Goal: Task Accomplishment & Management: Use online tool/utility

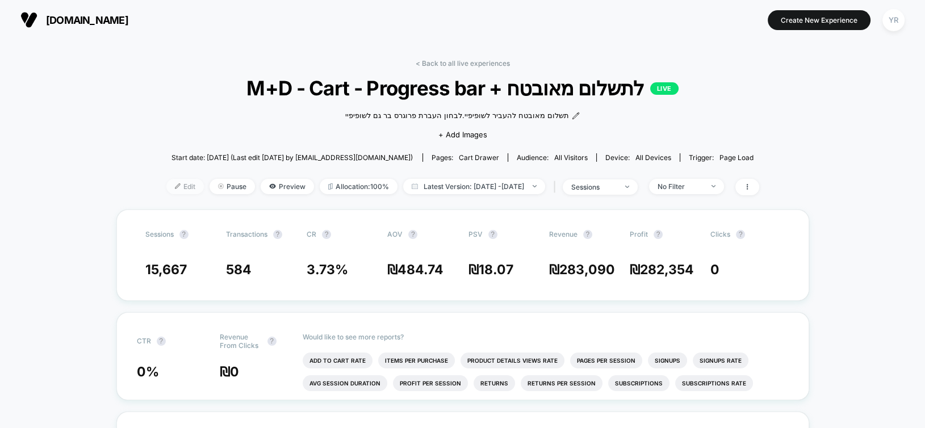
click at [173, 183] on span "Edit" at bounding box center [184, 186] width 37 height 15
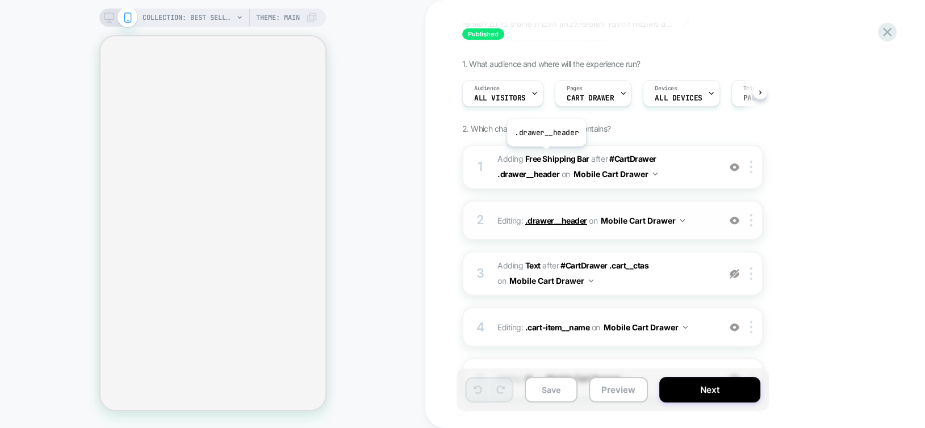
scroll to position [51, 0]
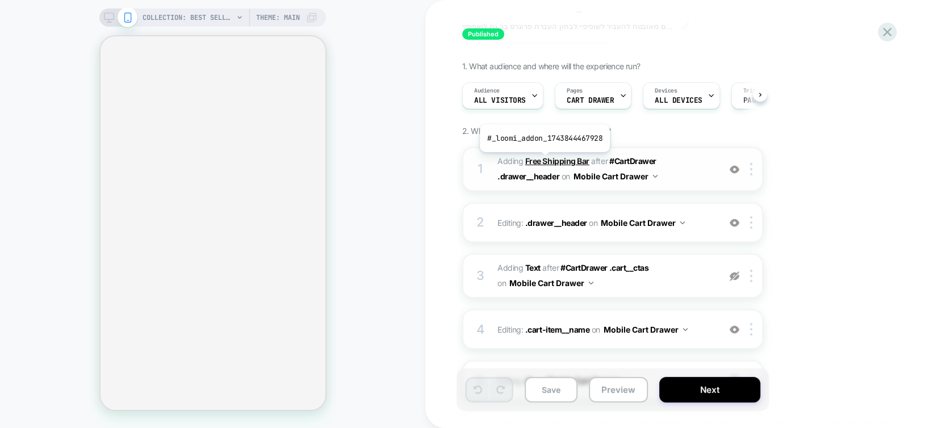
click at [543, 161] on b "Free Shipping Bar" at bounding box center [557, 161] width 64 height 10
click at [552, 161] on b "Free Shipping Bar" at bounding box center [557, 161] width 64 height 10
click at [104, 14] on icon at bounding box center [109, 17] width 10 height 10
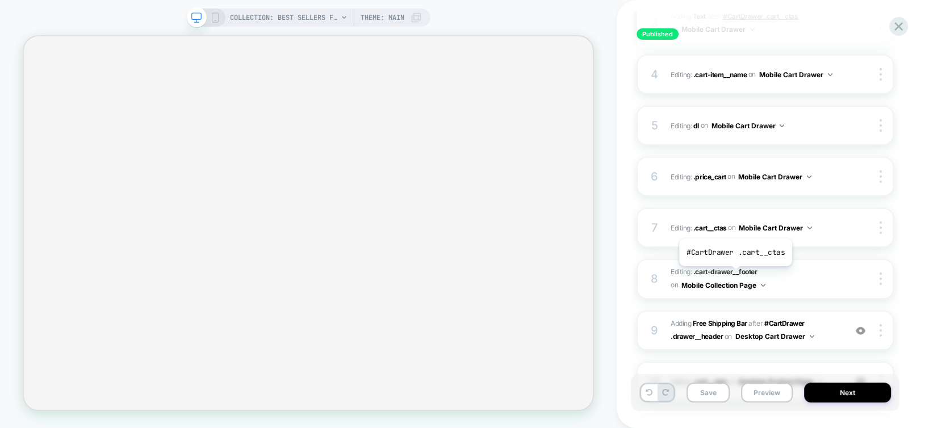
scroll to position [422, 0]
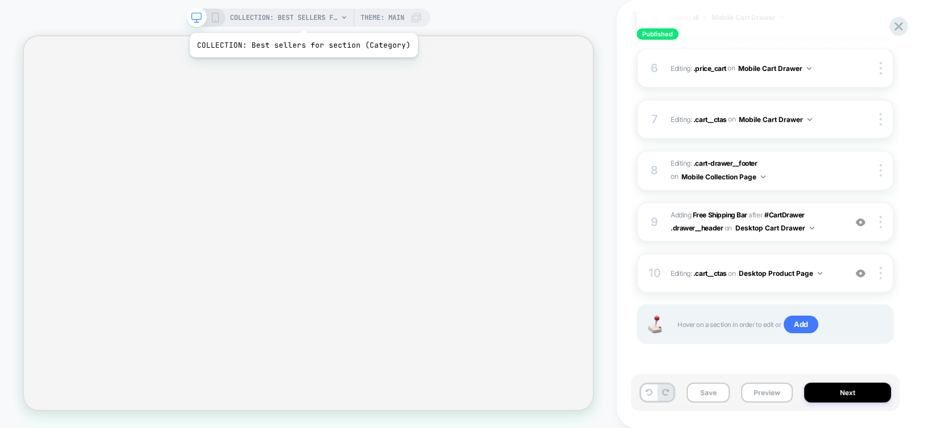
click at [301, 19] on span "COLLECTION: Best sellers for section (Category)" at bounding box center [284, 18] width 108 height 18
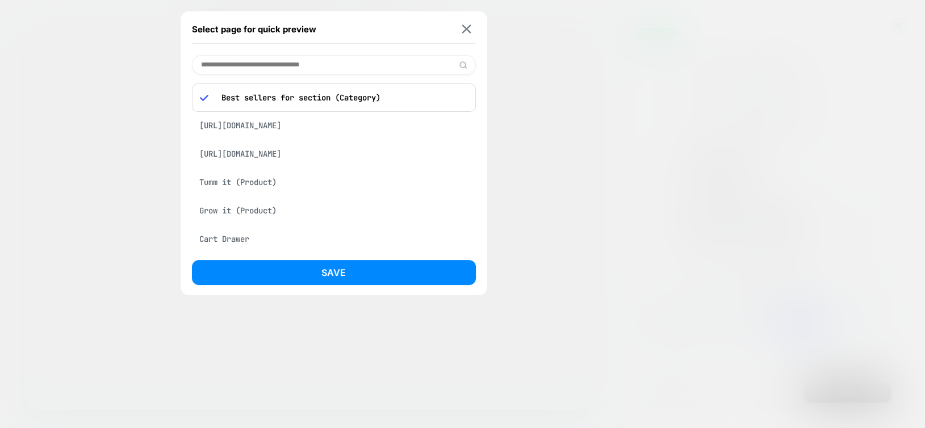
click at [241, 193] on div "Tumm it (Product)" at bounding box center [334, 182] width 284 height 22
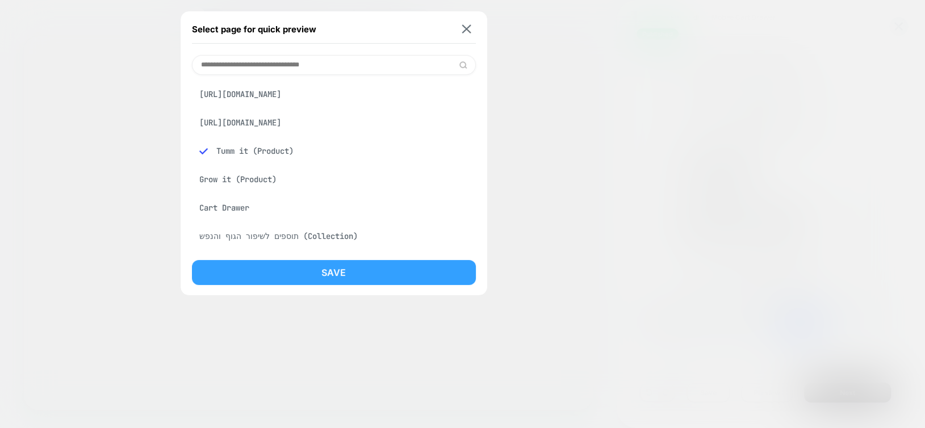
click at [258, 268] on button "Save" at bounding box center [334, 272] width 284 height 25
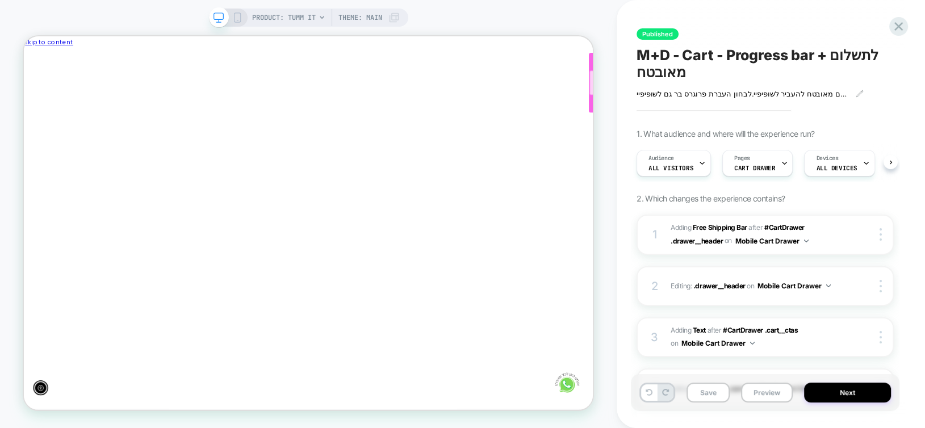
scroll to position [0, 0]
click at [778, 106] on div at bounding box center [907, 98] width 258 height 33
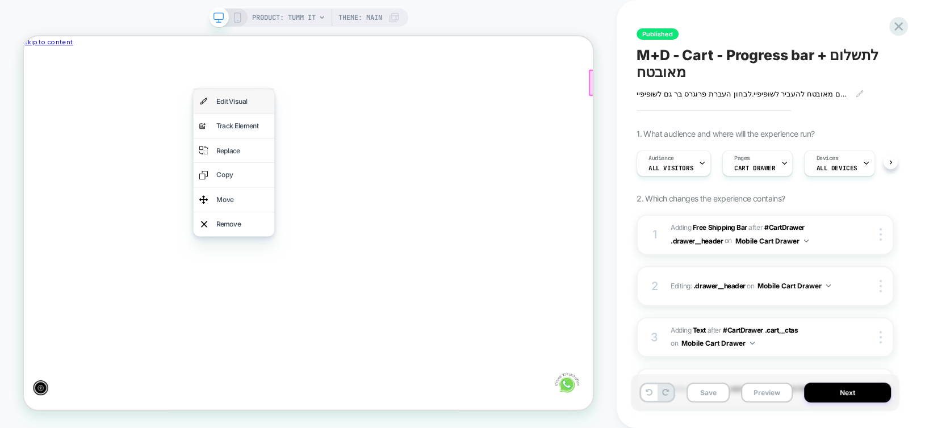
click at [292, 120] on div "Edit Visual" at bounding box center [314, 123] width 69 height 16
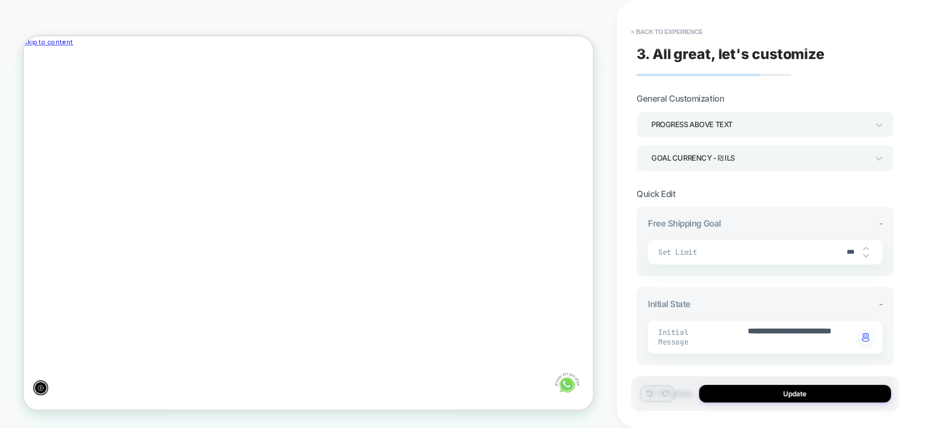
scroll to position [0, -608]
click at [865, 254] on img at bounding box center [866, 256] width 6 height 5
type textarea "*"
type input "***"
click at [865, 254] on img at bounding box center [866, 256] width 6 height 5
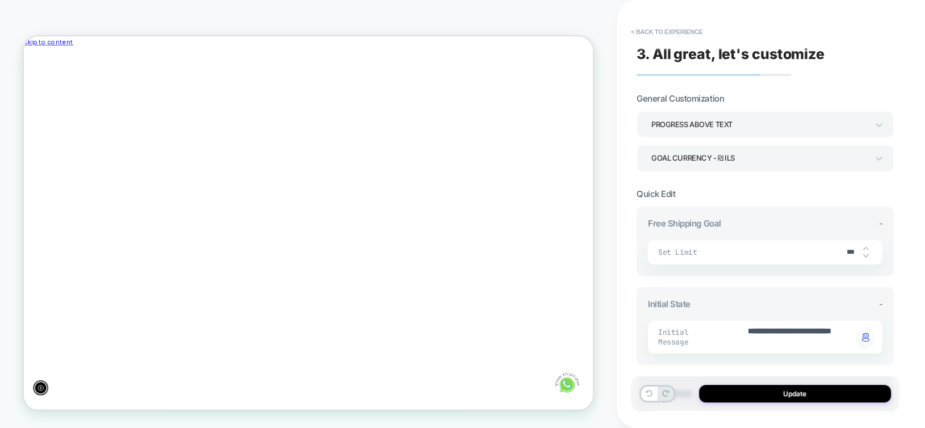
type textarea "*"
type input "***"
click at [849, 248] on input "***" at bounding box center [850, 252] width 26 height 9
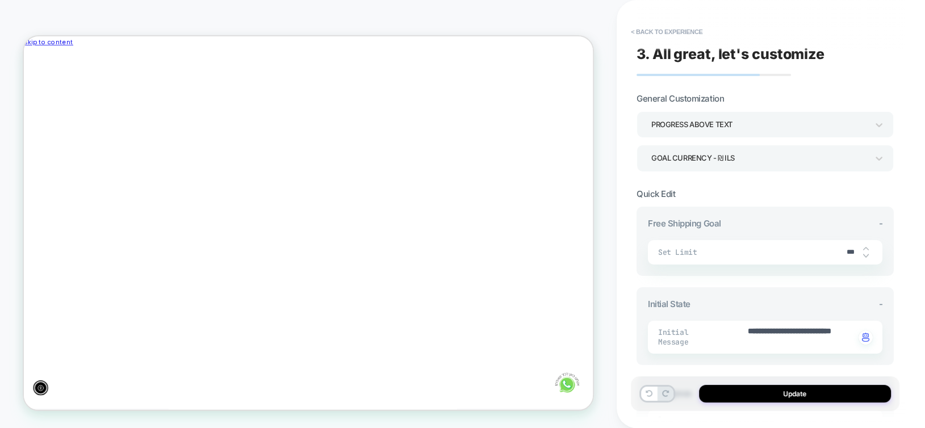
type textarea "*"
type input "*"
type textarea "*"
type input "**"
type textarea "*"
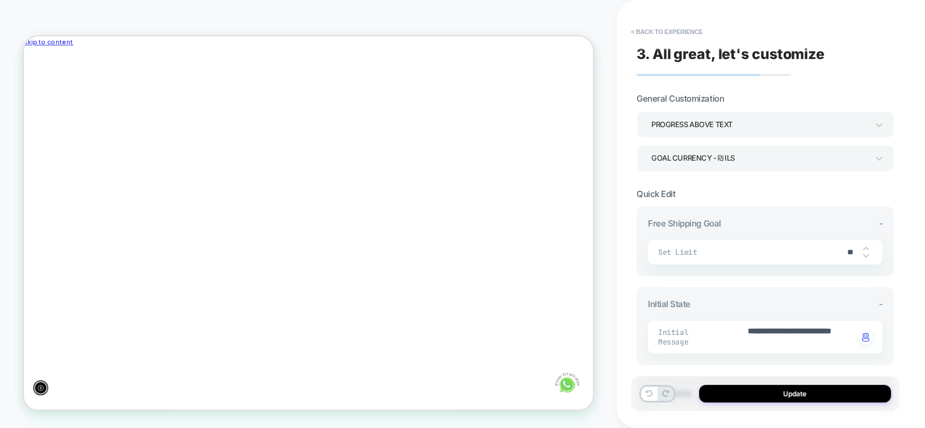
type input "***"
type textarea "*"
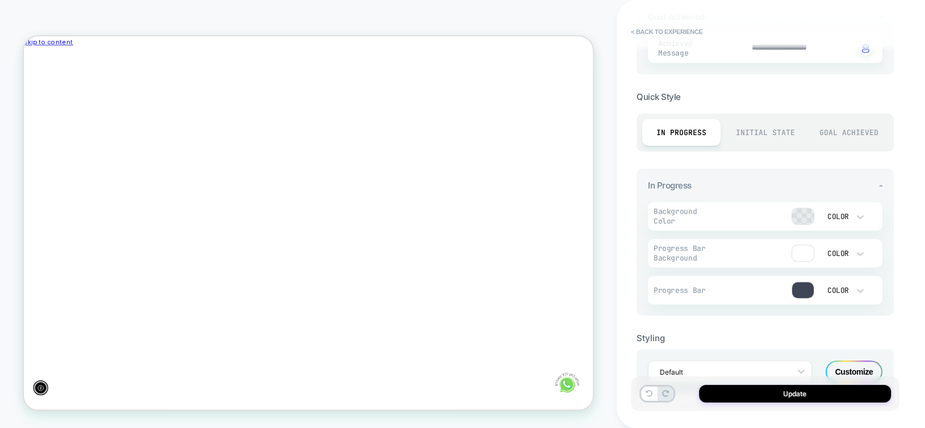
scroll to position [464, 0]
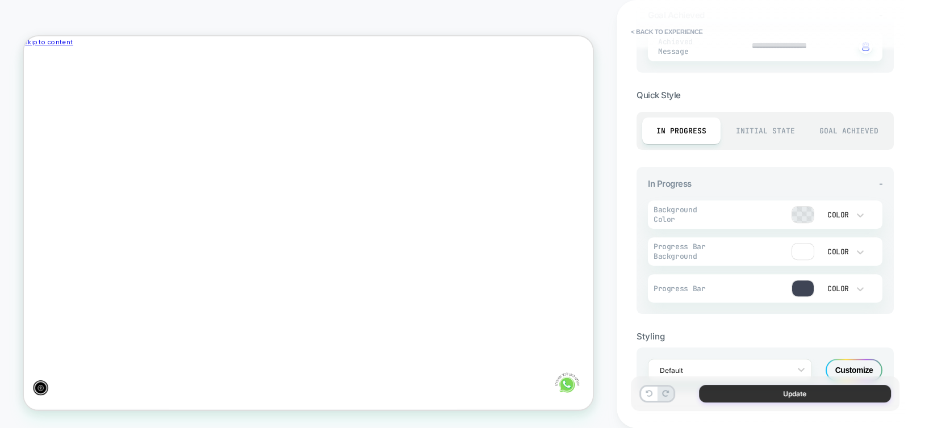
type input "***"
click at [773, 394] on button "Update" at bounding box center [795, 394] width 192 height 18
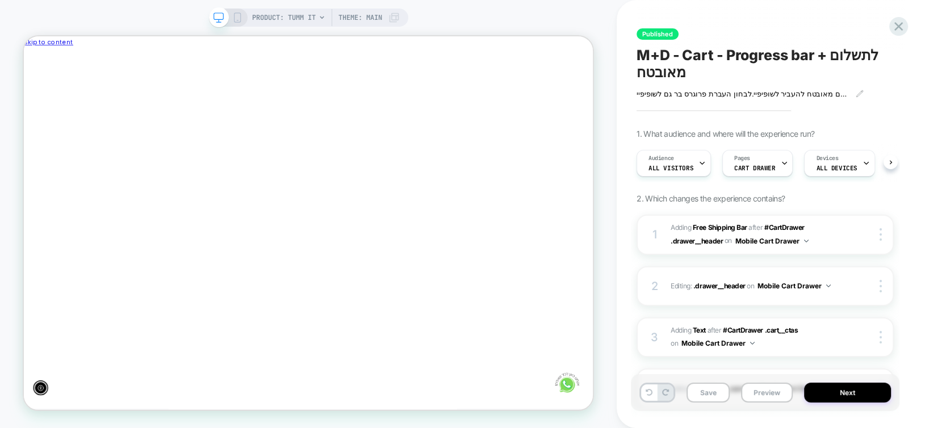
scroll to position [0, 0]
click at [240, 17] on icon at bounding box center [237, 17] width 10 height 10
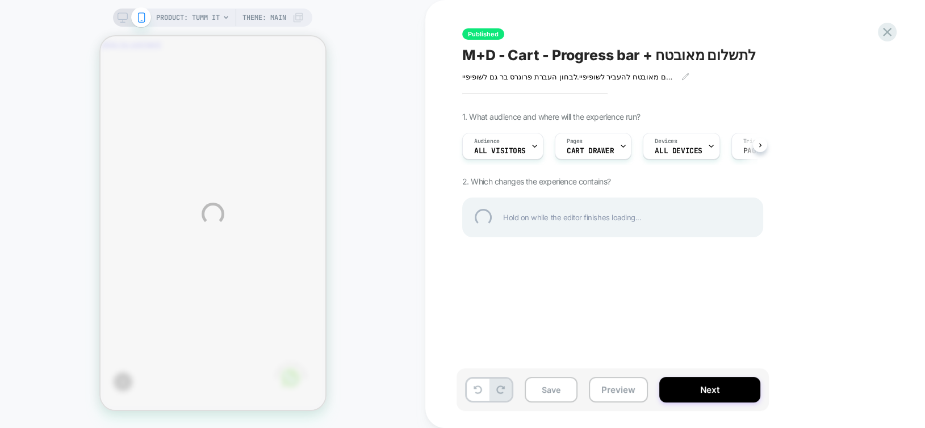
scroll to position [0, -166]
click at [555, 396] on div "PRODUCT: Tumm it Theme: MAIN Published M+D - Cart - Progress bar + לתשלום מאובט…" at bounding box center [462, 214] width 925 height 428
click at [549, 397] on div "PRODUCT: Tumm it Theme: MAIN Published M+D - Cart - Progress bar + לתשלום מאובט…" at bounding box center [462, 214] width 925 height 428
click at [120, 16] on div "PRODUCT: Tumm it Theme: MAIN Published M+D - Cart - Progress bar + לתשלום מאובט…" at bounding box center [462, 214] width 925 height 428
click at [887, 33] on div at bounding box center [886, 31] width 23 height 23
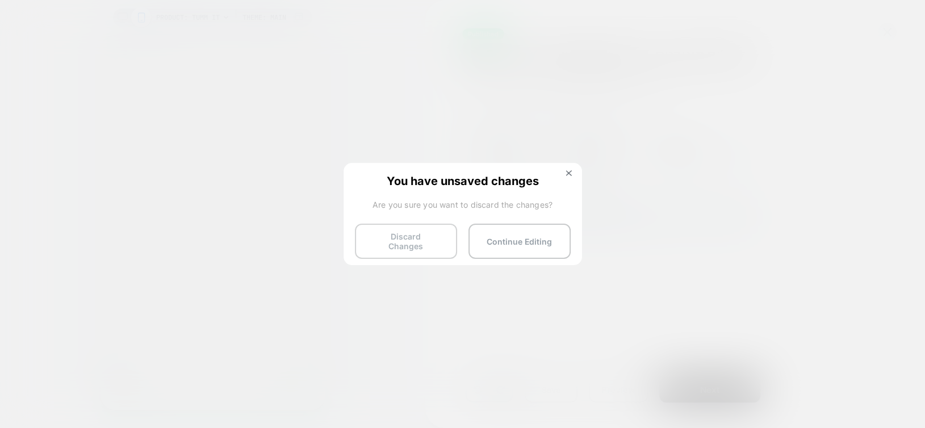
click at [397, 243] on button "Discard Changes" at bounding box center [406, 241] width 102 height 35
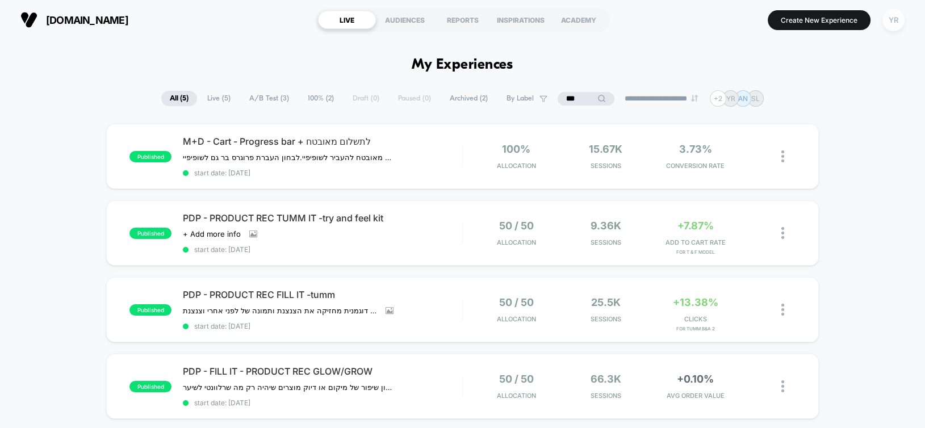
click at [894, 20] on div "YR" at bounding box center [893, 20] width 22 height 22
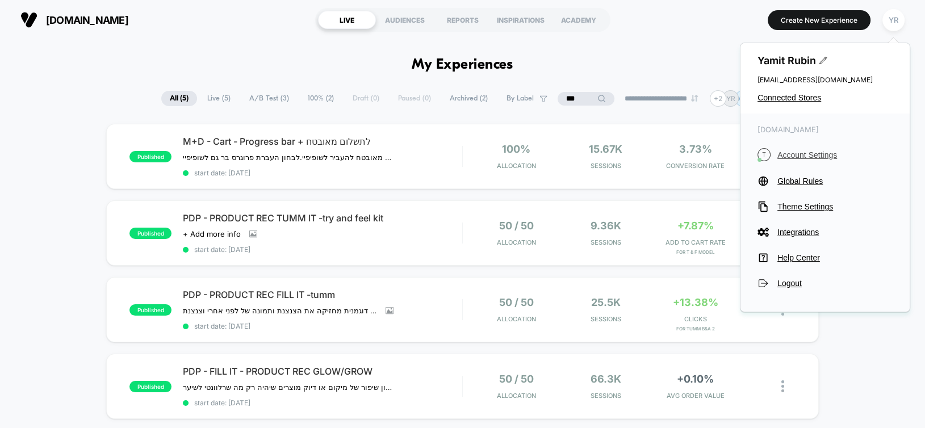
click at [794, 154] on span "Account Settings" at bounding box center [834, 154] width 115 height 9
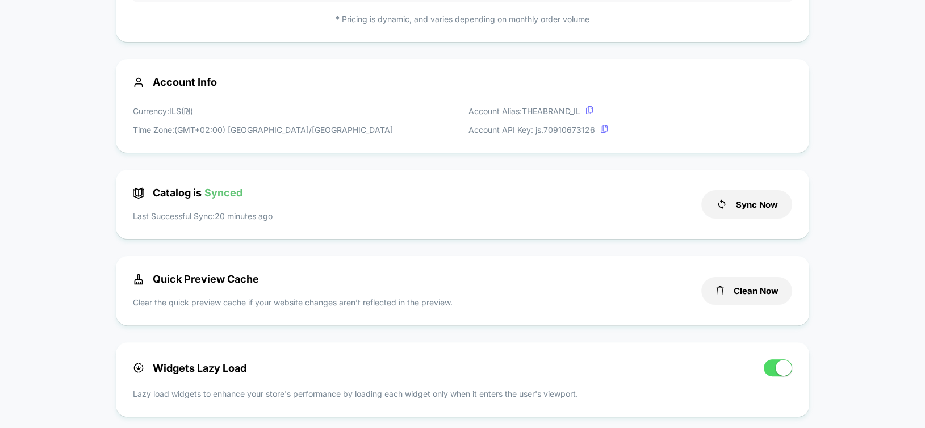
scroll to position [297, 0]
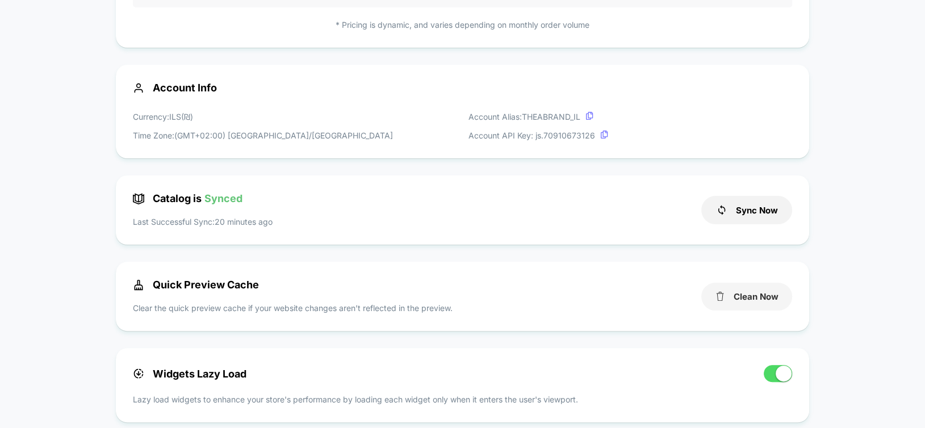
click at [746, 292] on button "Clean Now" at bounding box center [746, 297] width 91 height 28
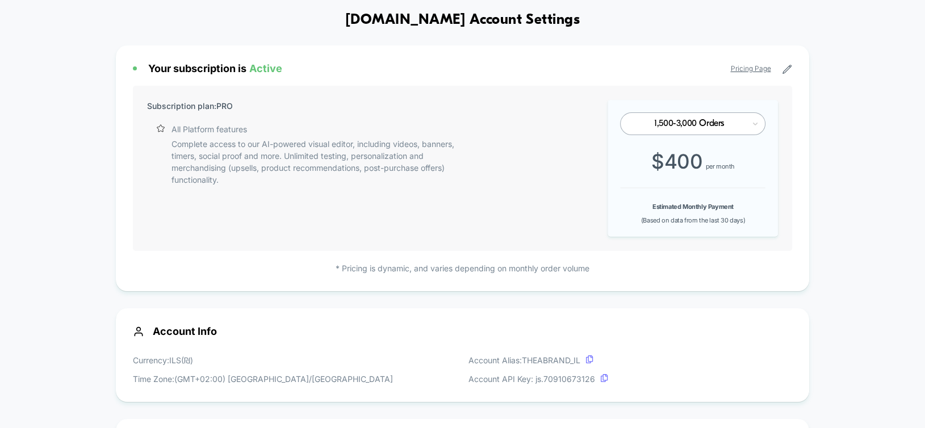
scroll to position [0, 0]
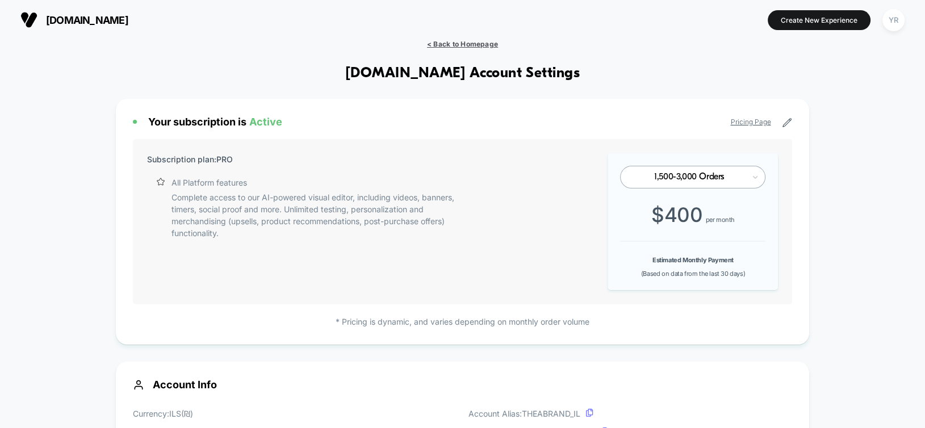
click at [438, 43] on span "< Back to Homepage" at bounding box center [462, 44] width 71 height 9
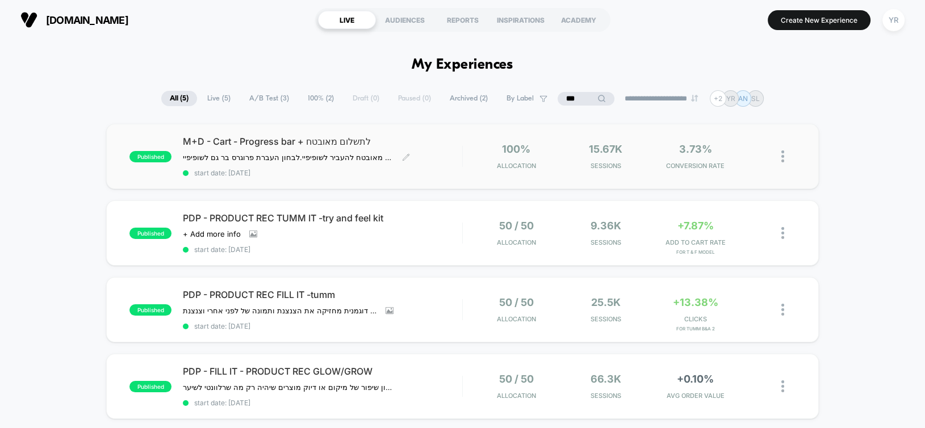
click at [415, 162] on div "M+D - Cart - Progress bar + לתשלום מאובטח תשלום מאובטח להעביר לשופיפיי. לבחון ה…" at bounding box center [322, 156] width 279 height 41
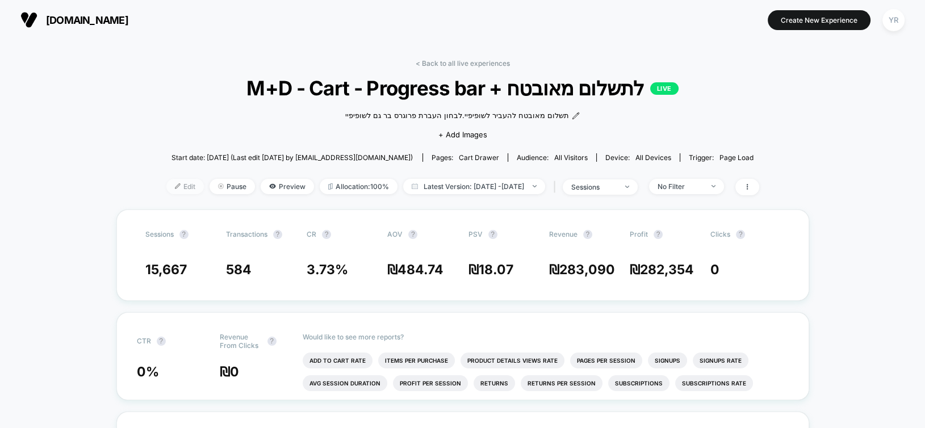
click at [167, 183] on span "Edit" at bounding box center [184, 186] width 37 height 15
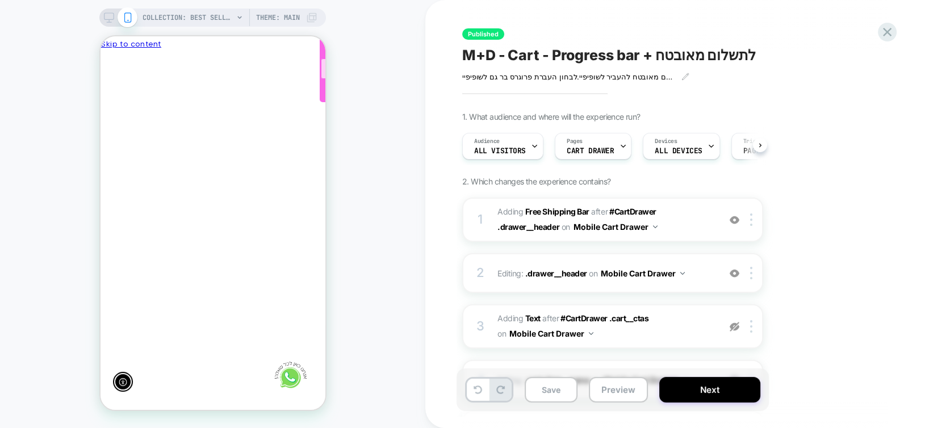
scroll to position [0, -166]
click at [320, 76] on div at bounding box center [417, 68] width 194 height 20
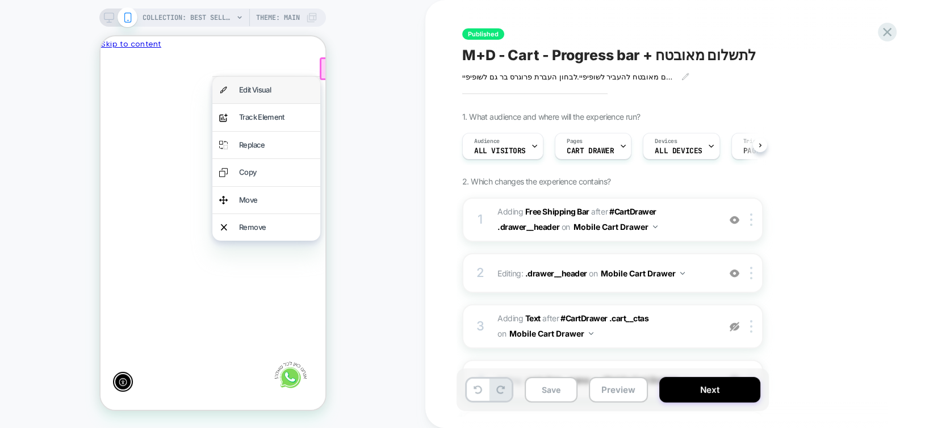
click at [274, 91] on div "Edit Visual" at bounding box center [275, 89] width 74 height 13
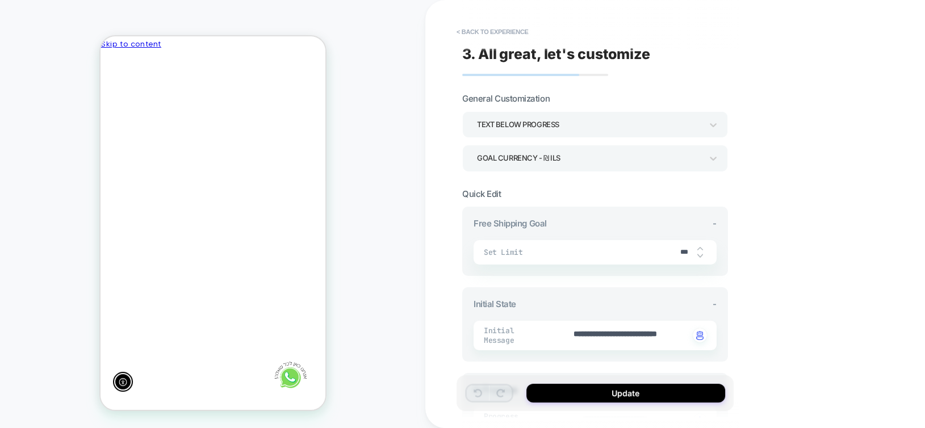
scroll to position [0, 0]
click at [656, 251] on span "Set Limit" at bounding box center [578, 252] width 188 height 10
click at [686, 248] on input "***" at bounding box center [684, 252] width 26 height 9
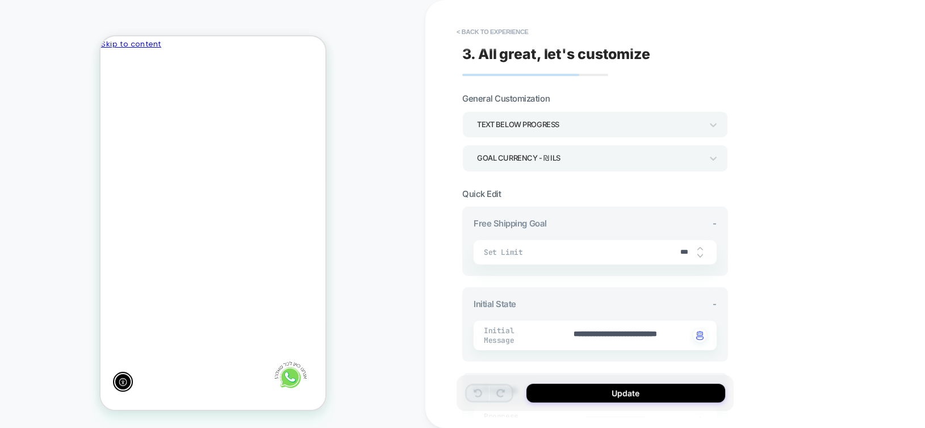
type textarea "*"
type input "*"
type textarea "*"
type input "**"
type textarea "*"
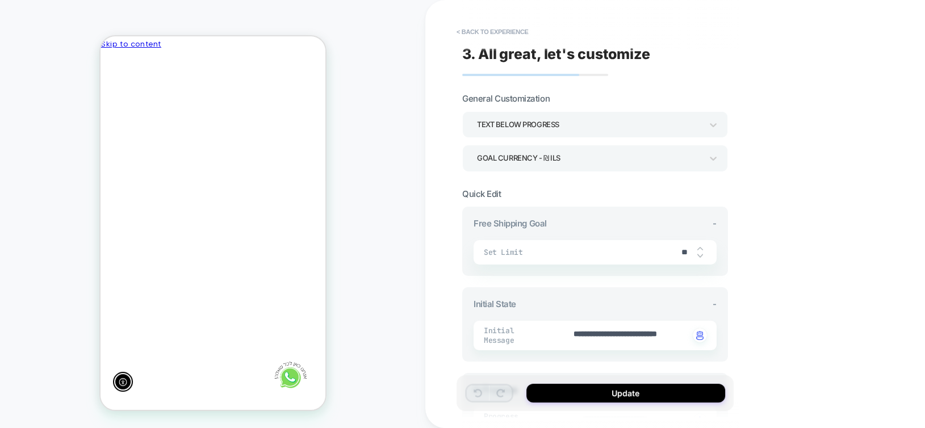
type input "***"
type textarea "*"
type input "***"
click at [597, 396] on button "Update" at bounding box center [625, 393] width 199 height 19
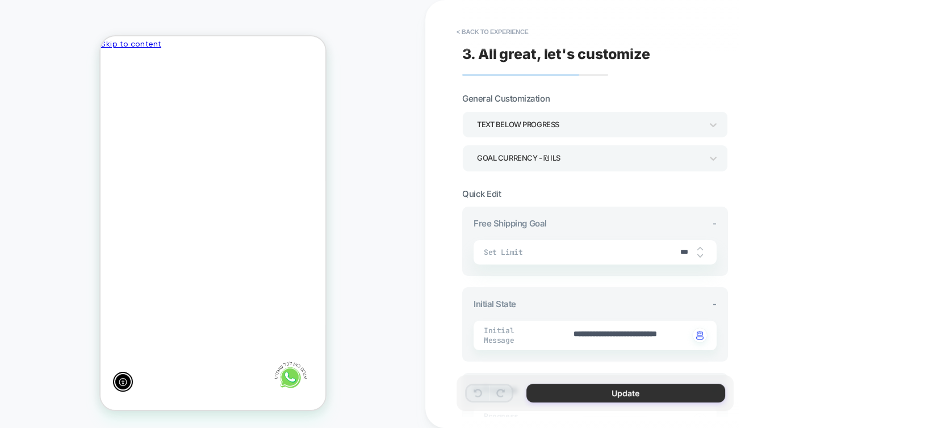
type textarea "*"
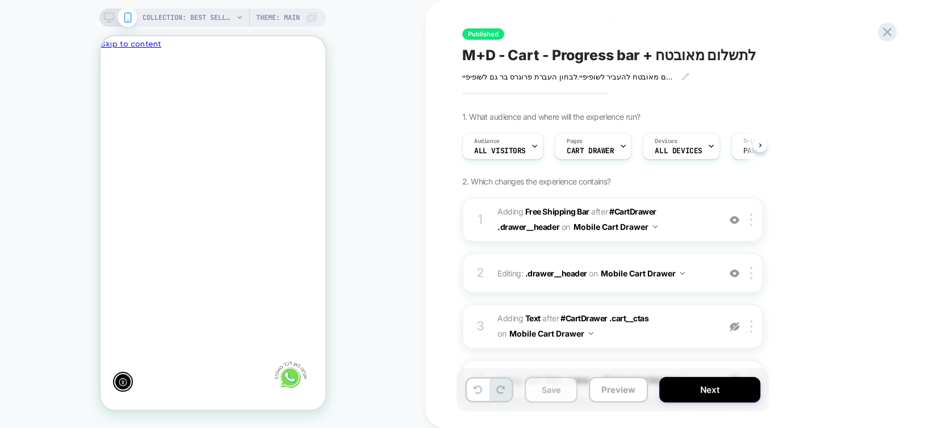
scroll to position [0, 0]
click at [532, 391] on button "Save" at bounding box center [550, 390] width 53 height 26
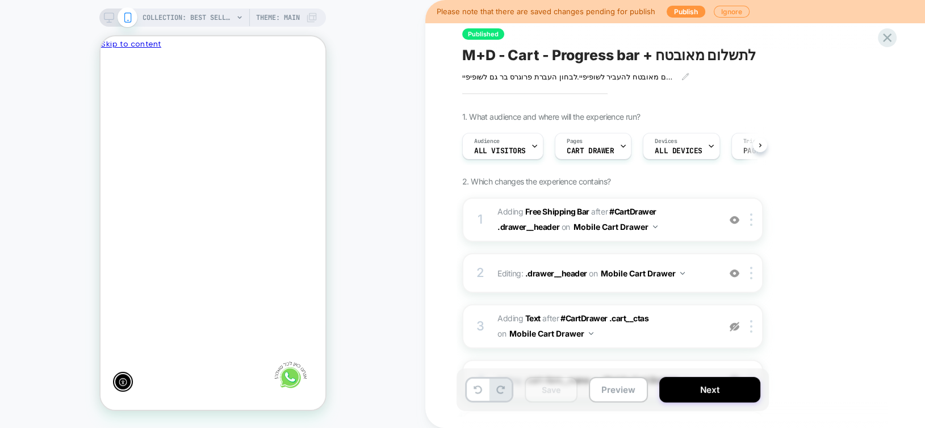
click at [109, 19] on rect at bounding box center [109, 16] width 10 height 6
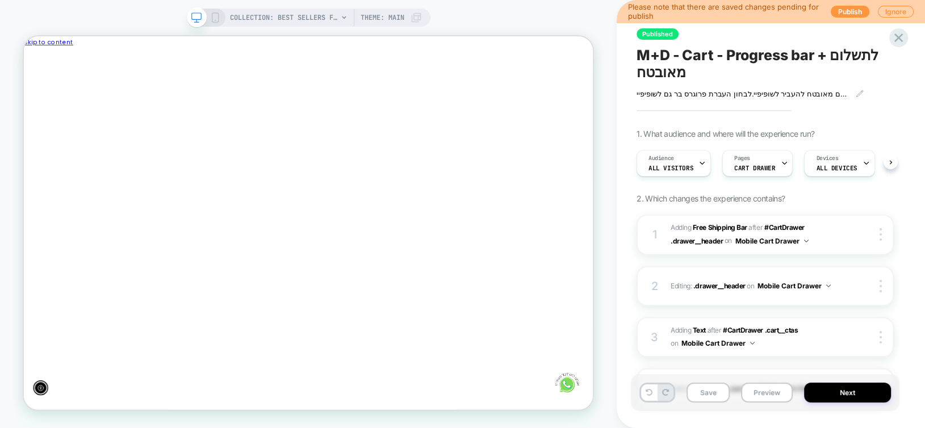
scroll to position [0, -608]
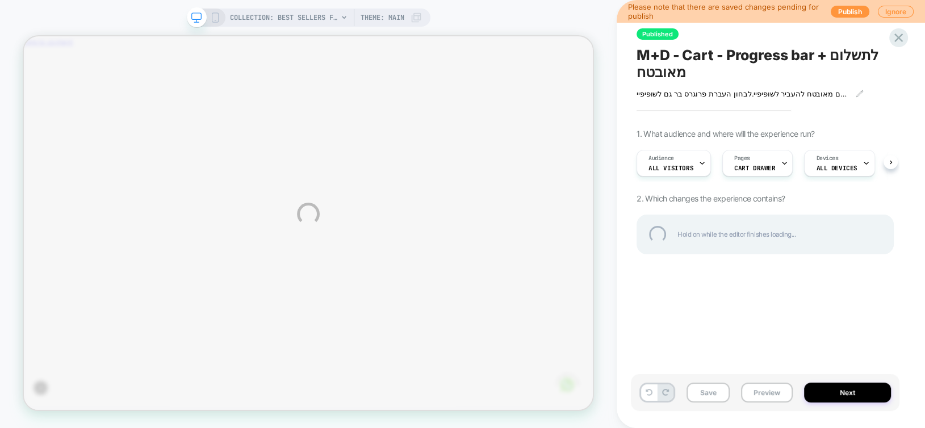
click at [702, 397] on div "COLLECTION: Best sellers for section (Category) COLLECTION: Best sellers for se…" at bounding box center [462, 214] width 925 height 428
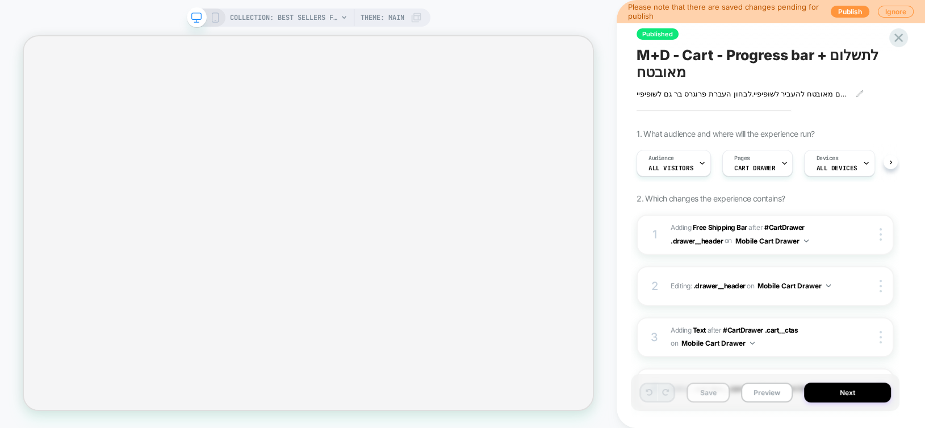
click at [723, 394] on button "Save" at bounding box center [707, 393] width 43 height 20
click at [825, 394] on button "Next" at bounding box center [847, 393] width 87 height 20
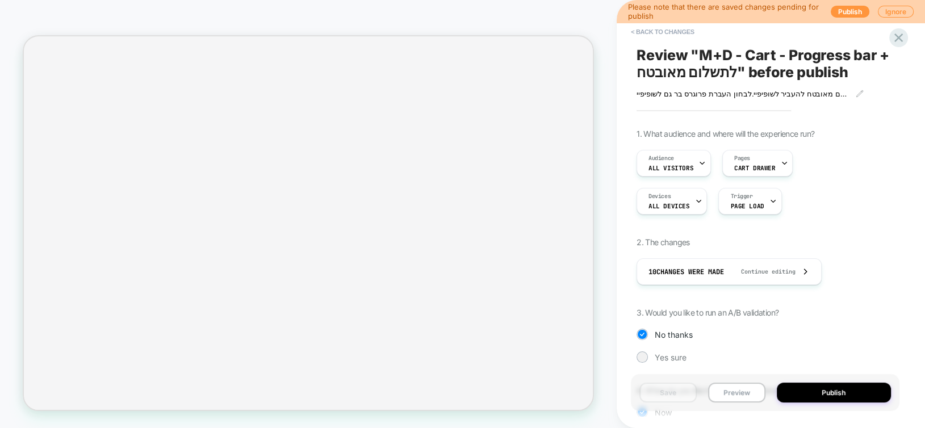
click at [825, 394] on button "Publish" at bounding box center [833, 393] width 115 height 20
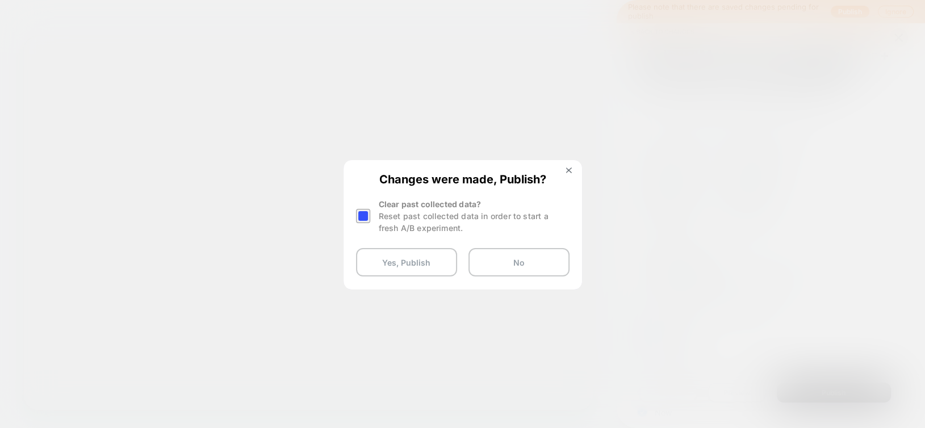
click at [361, 213] on div at bounding box center [363, 216] width 14 height 14
click at [388, 259] on button "Yes, Publish" at bounding box center [406, 262] width 101 height 28
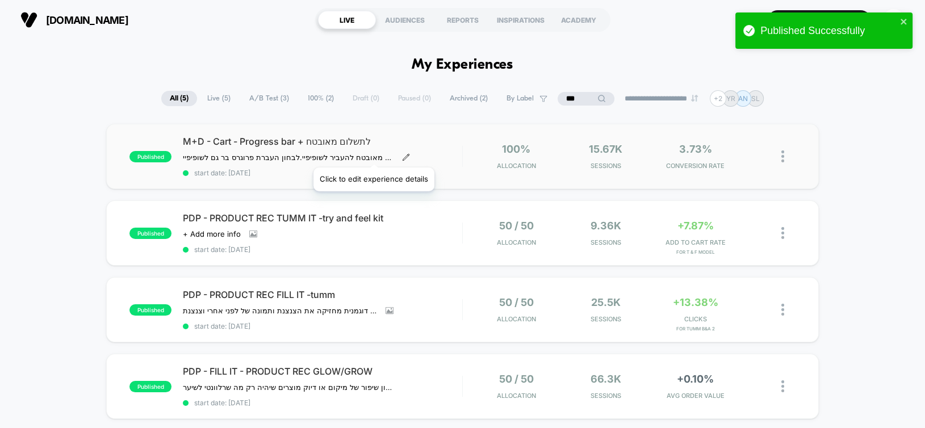
click at [402, 153] on icon at bounding box center [406, 157] width 8 height 8
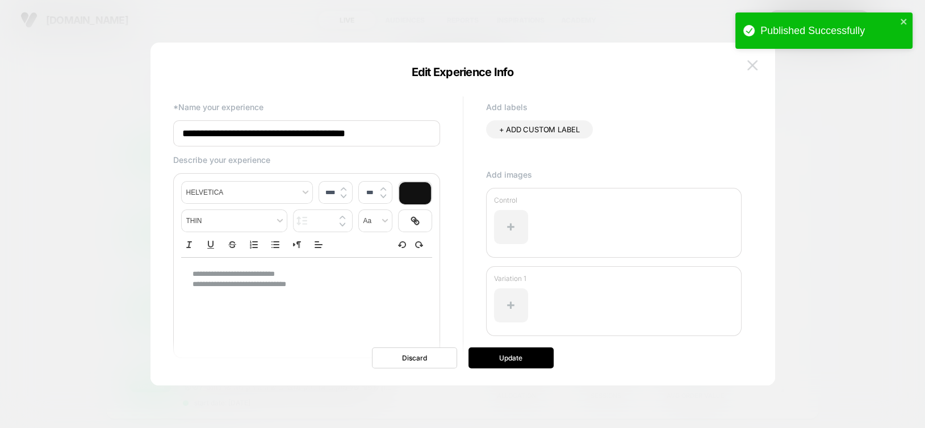
click at [750, 65] on img at bounding box center [752, 65] width 10 height 10
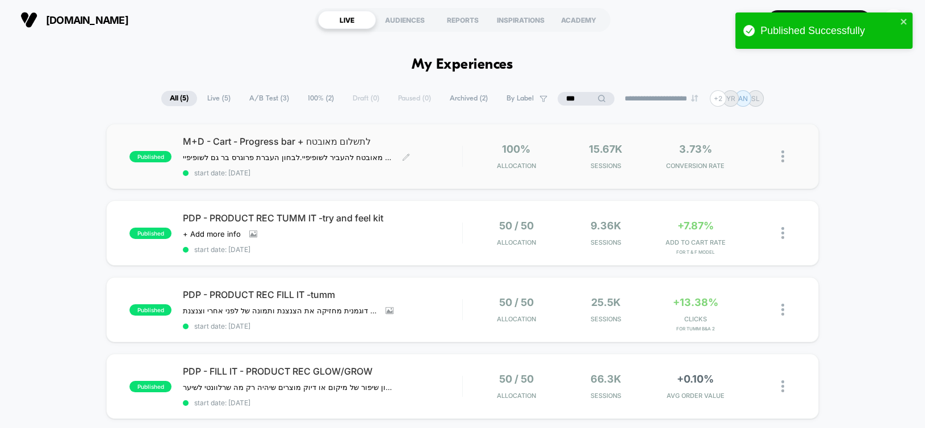
click at [448, 160] on div "M+D - Cart - Progress bar + לתשלום מאובטח תשלום מאובטח להעביר לשופיפיי. לבחון ה…" at bounding box center [322, 156] width 279 height 41
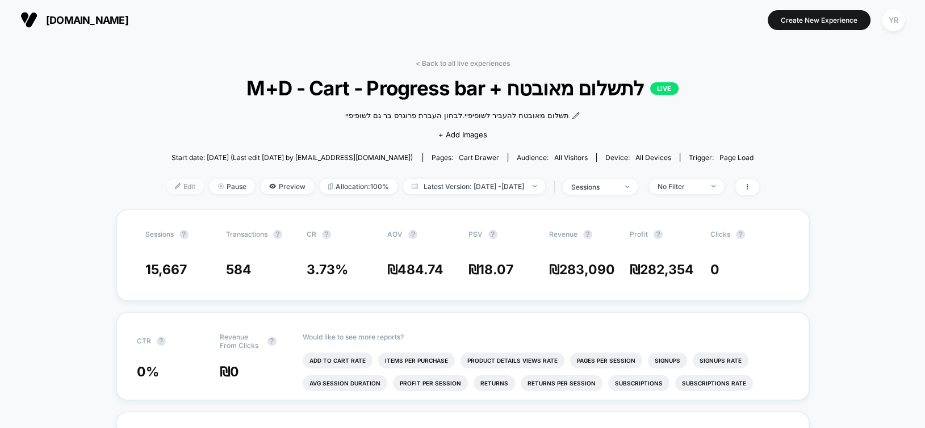
click at [167, 189] on span "Edit" at bounding box center [184, 186] width 37 height 15
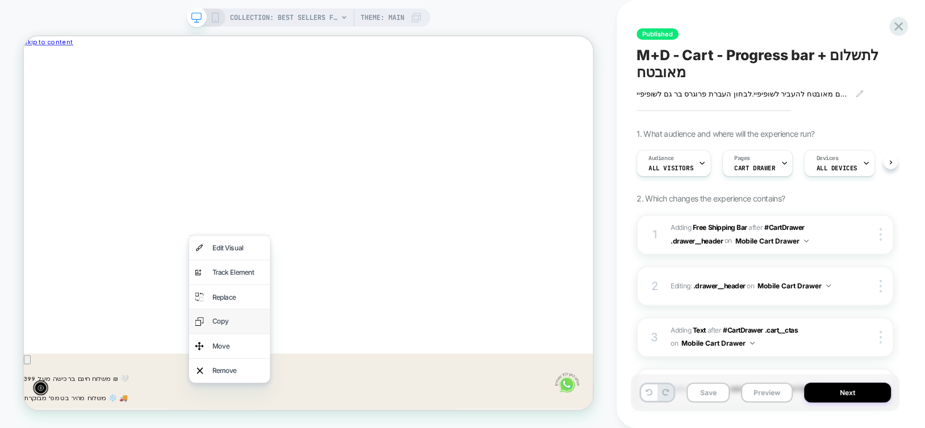
scroll to position [0, -608]
click at [288, 320] on div "Edit Visual" at bounding box center [309, 318] width 69 height 16
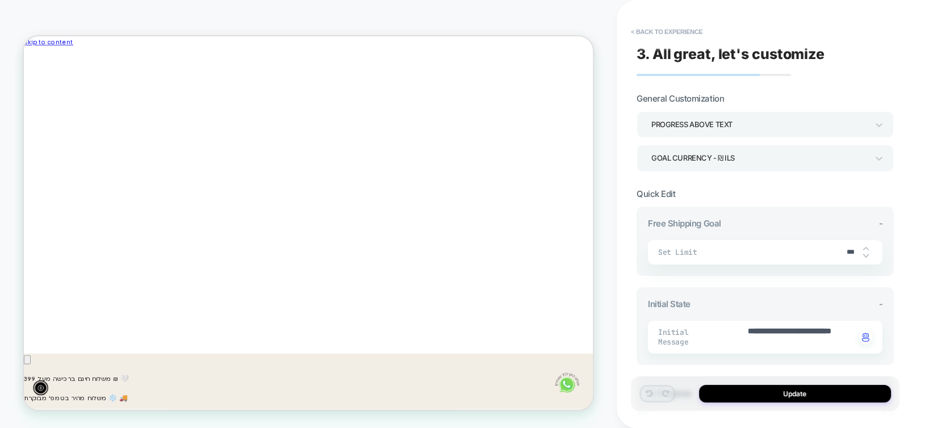
scroll to position [0, 0]
click at [818, 252] on span "Set Limit" at bounding box center [748, 252] width 180 height 10
click at [849, 254] on input "***" at bounding box center [850, 252] width 26 height 9
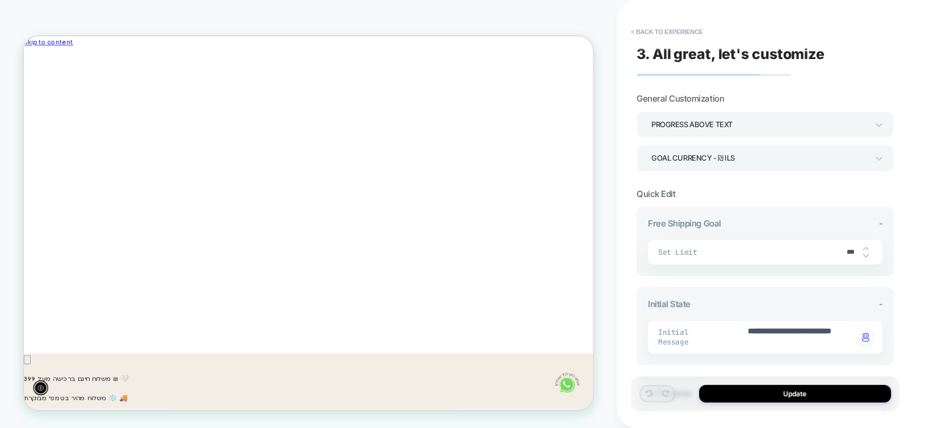
scroll to position [0, -608]
type textarea "*"
type input "*"
type textarea "*"
type input "**"
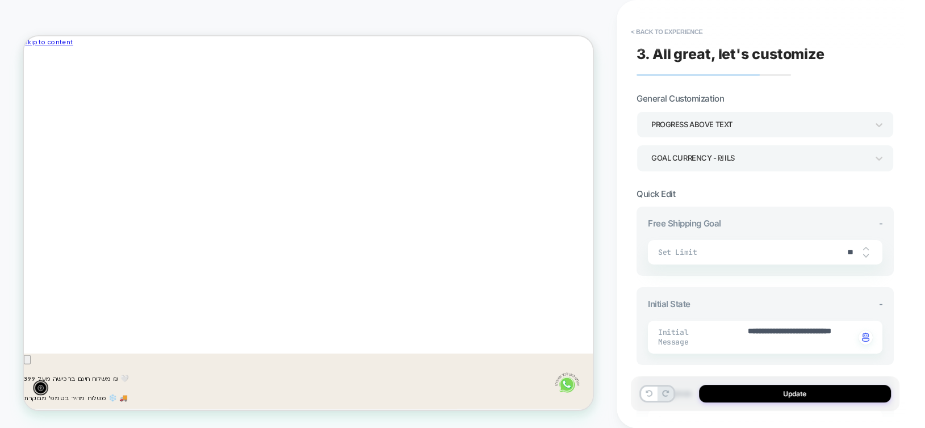
type textarea "*"
type input "***"
type textarea "*"
type input "***"
click at [791, 395] on button "Update" at bounding box center [795, 394] width 192 height 18
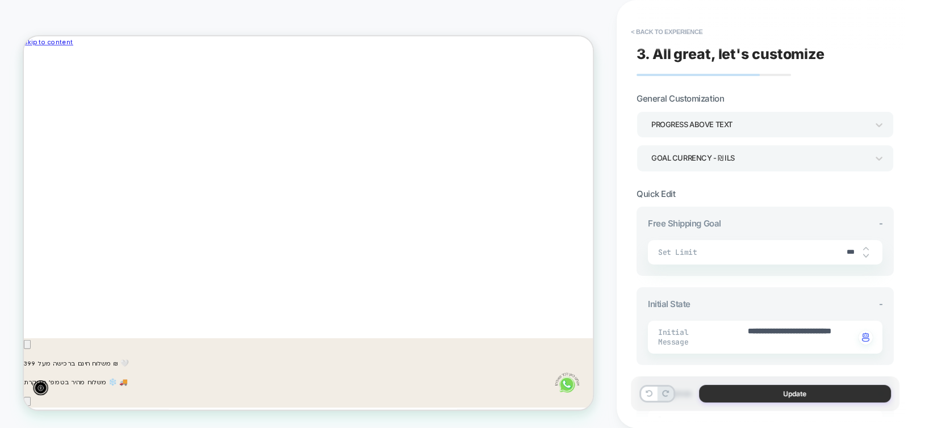
type textarea "*"
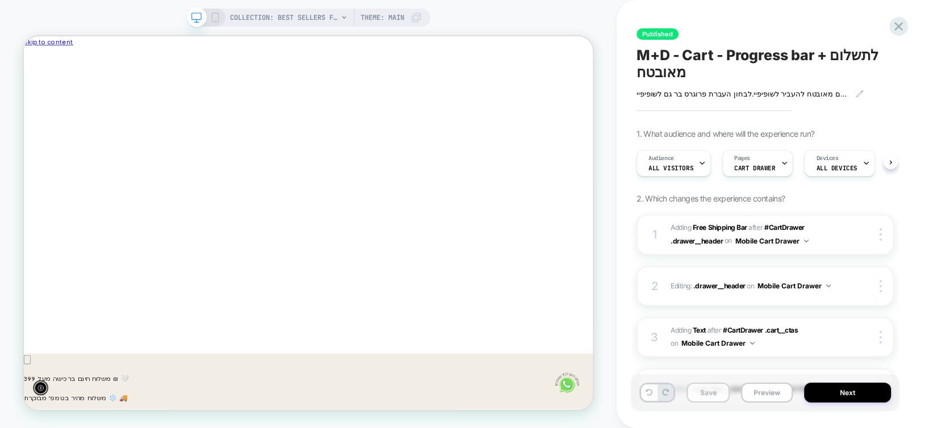
scroll to position [0, 0]
click at [706, 392] on button "Save" at bounding box center [707, 393] width 43 height 20
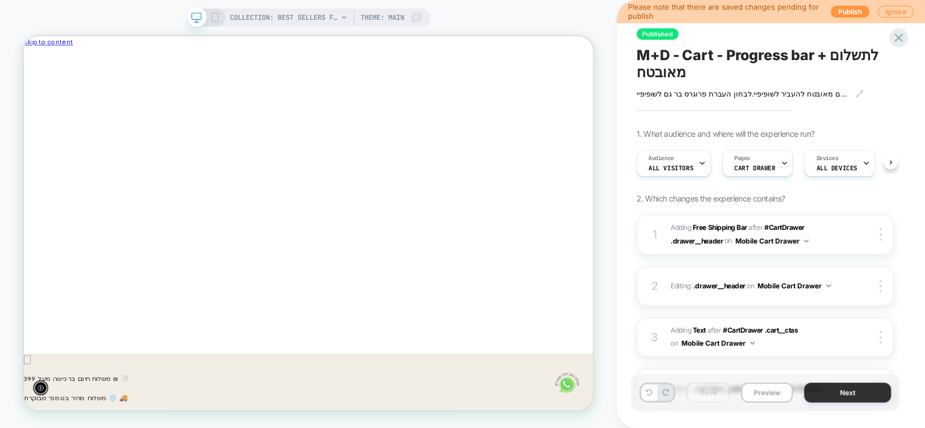
click at [838, 392] on button "Next" at bounding box center [847, 393] width 87 height 20
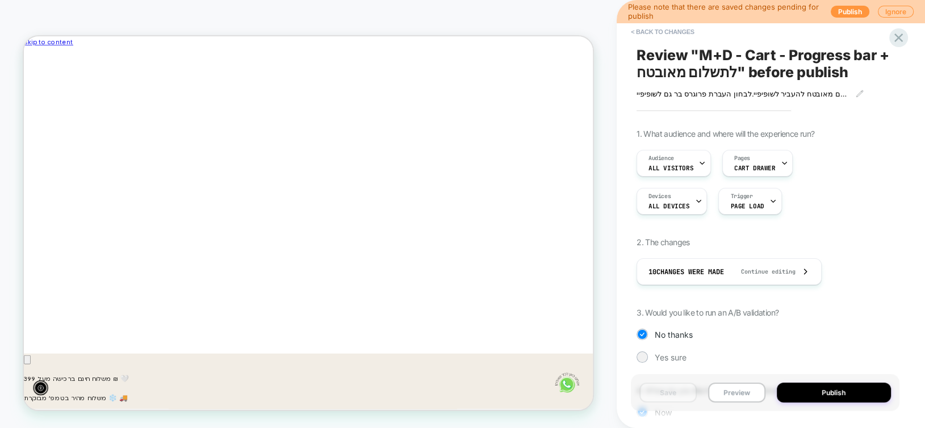
scroll to position [0, -608]
click at [838, 392] on button "Publish" at bounding box center [833, 393] width 115 height 20
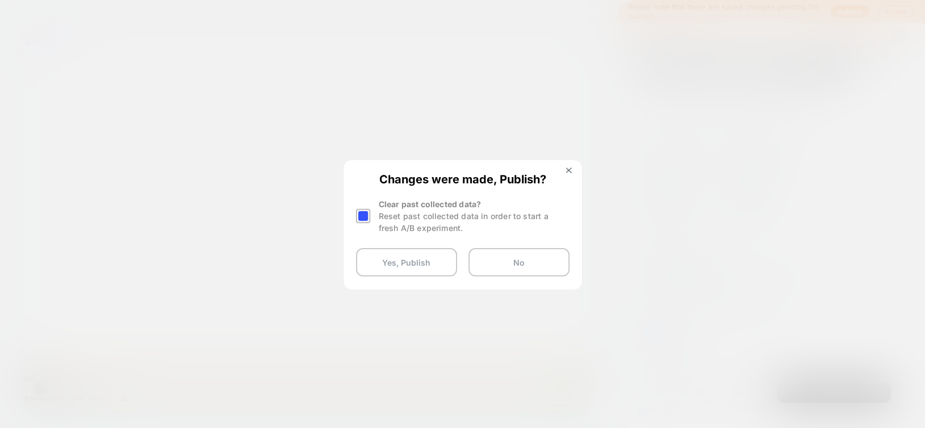
click at [359, 217] on div at bounding box center [363, 216] width 14 height 14
click at [392, 265] on button "Yes, Publish" at bounding box center [406, 262] width 101 height 28
